Goal: Complete application form: Complete application form

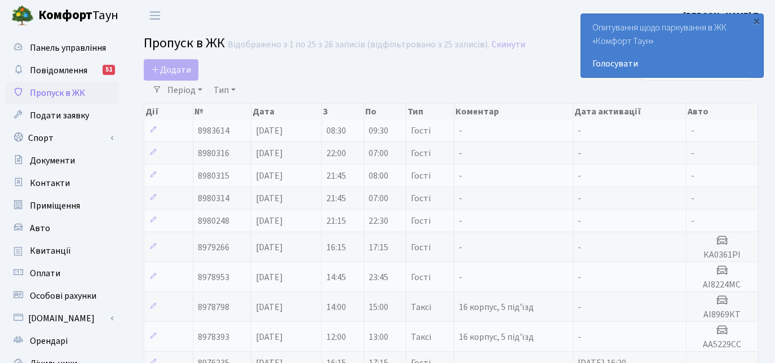
select select "25"
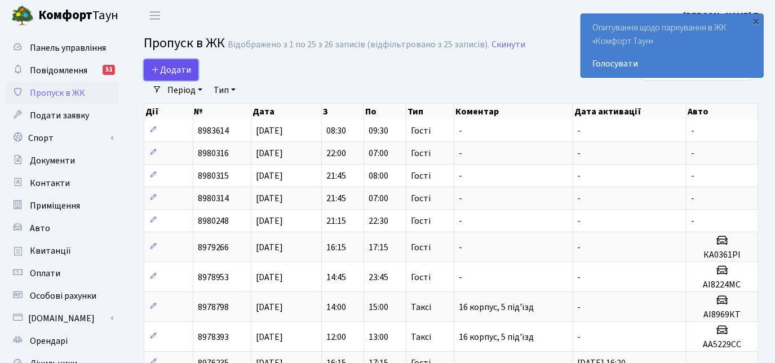
click at [167, 69] on span "Додати" at bounding box center [171, 70] width 40 height 12
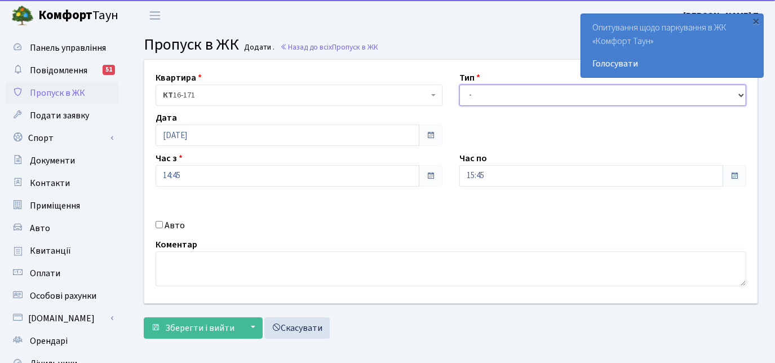
click at [490, 92] on select "- Доставка Таксі Гості Сервіс" at bounding box center [602, 95] width 287 height 21
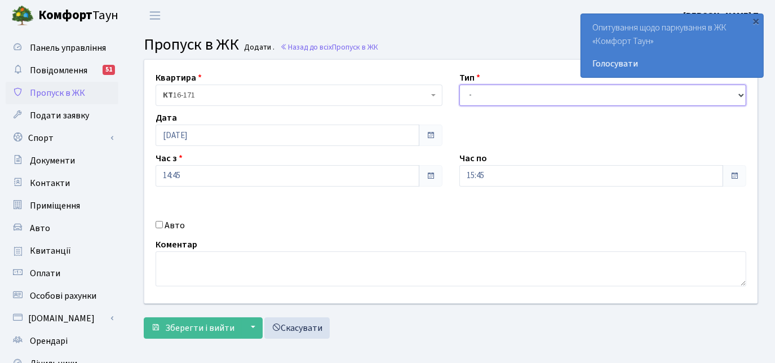
select select "3"
click at [459, 85] on select "- Доставка Таксі Гості Сервіс" at bounding box center [602, 95] width 287 height 21
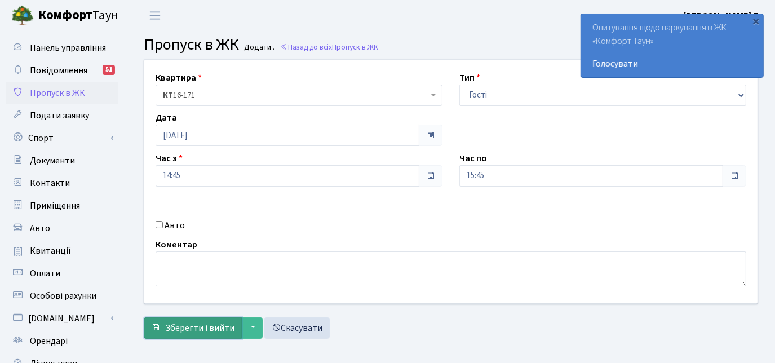
click at [165, 325] on button "Зберегти і вийти" at bounding box center [193, 327] width 98 height 21
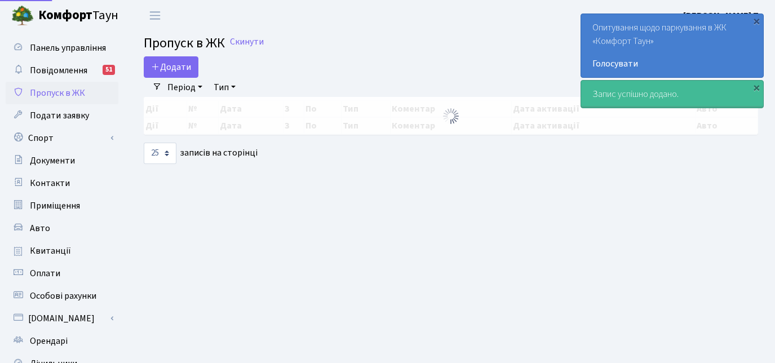
select select "25"
